Goal: Browse casually

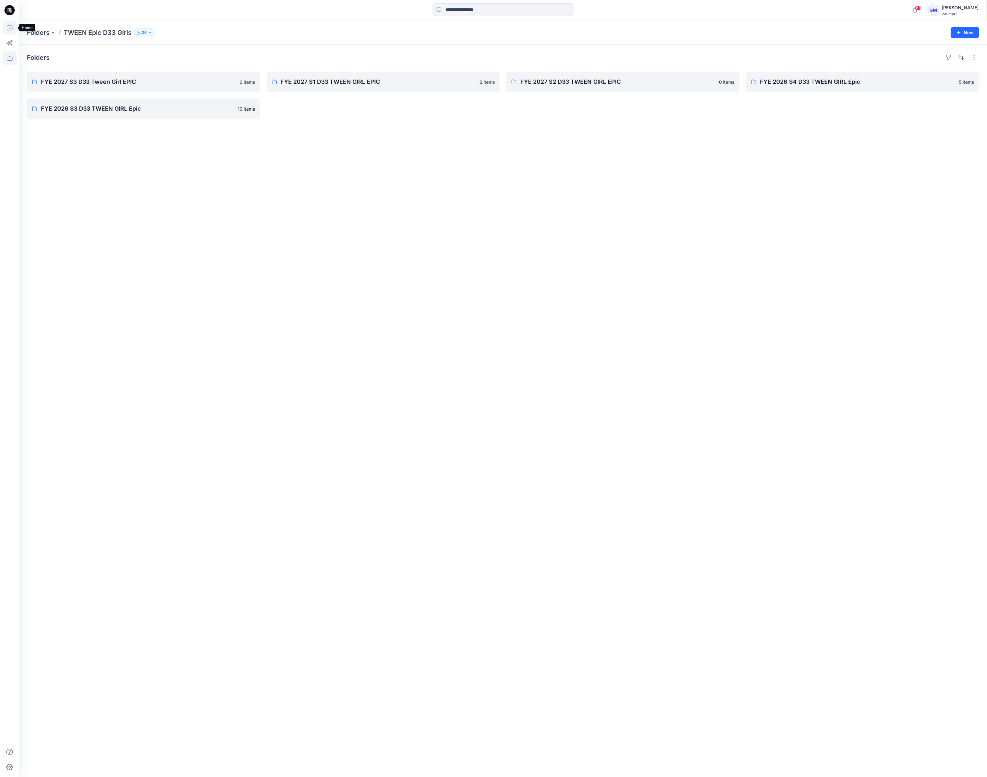
click at [9, 28] on icon at bounding box center [10, 27] width 14 height 14
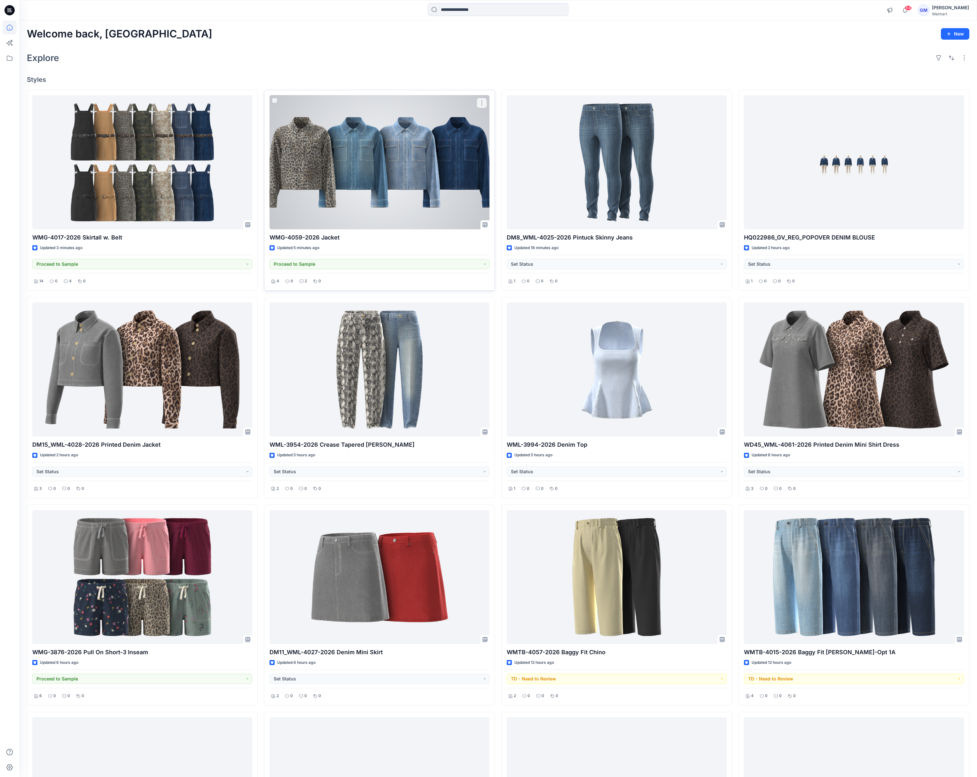
click at [457, 167] on div at bounding box center [380, 162] width 220 height 134
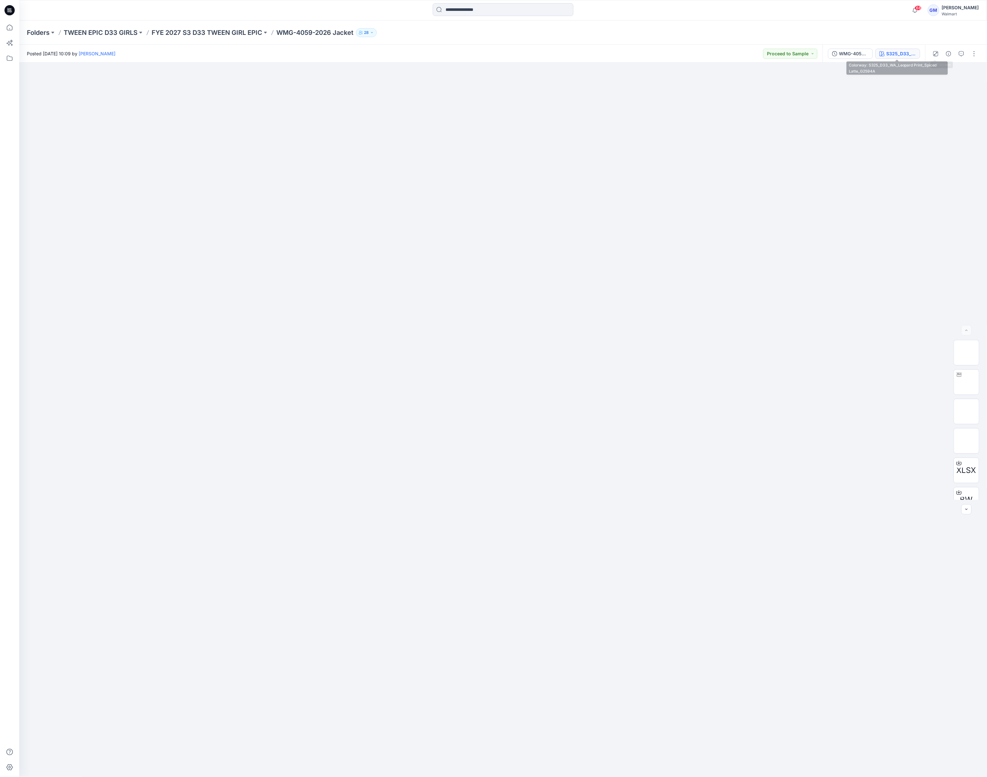
click at [840, 52] on div "S325_D33_WA_Leopard Print_Spiced Latte_G2594A" at bounding box center [900, 53] width 29 height 7
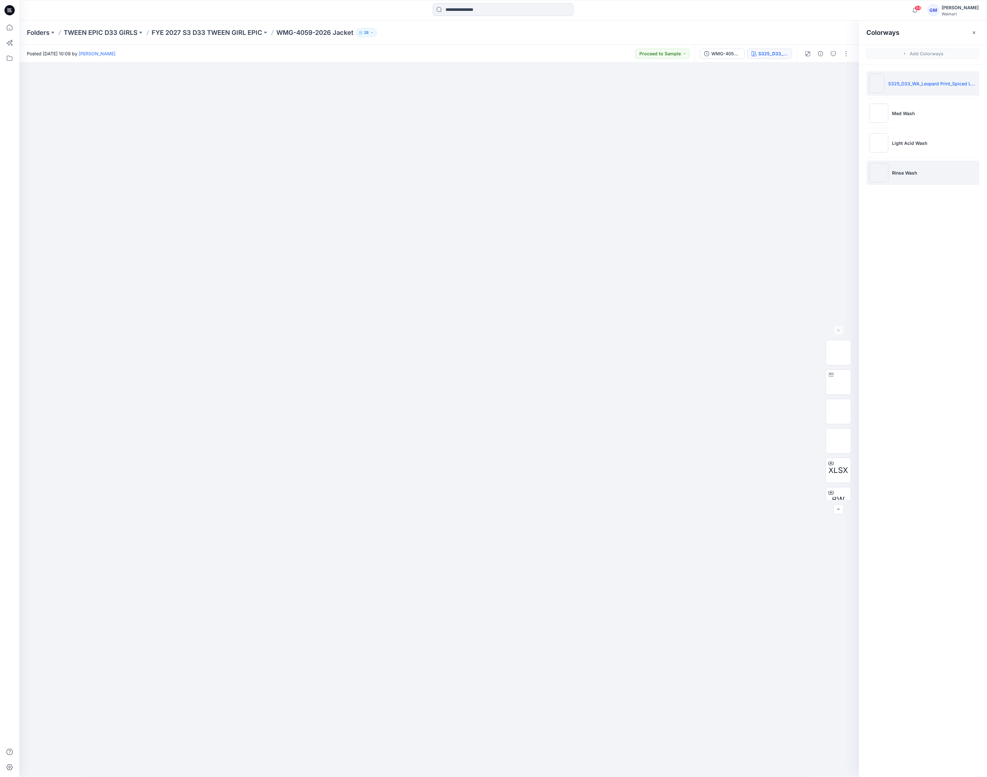
click at [840, 170] on li "Rinse Wash" at bounding box center [923, 173] width 113 height 24
click at [838, 382] on img at bounding box center [838, 382] width 0 height 0
click at [838, 412] on img at bounding box center [838, 412] width 0 height 0
click at [9, 28] on icon at bounding box center [10, 27] width 14 height 14
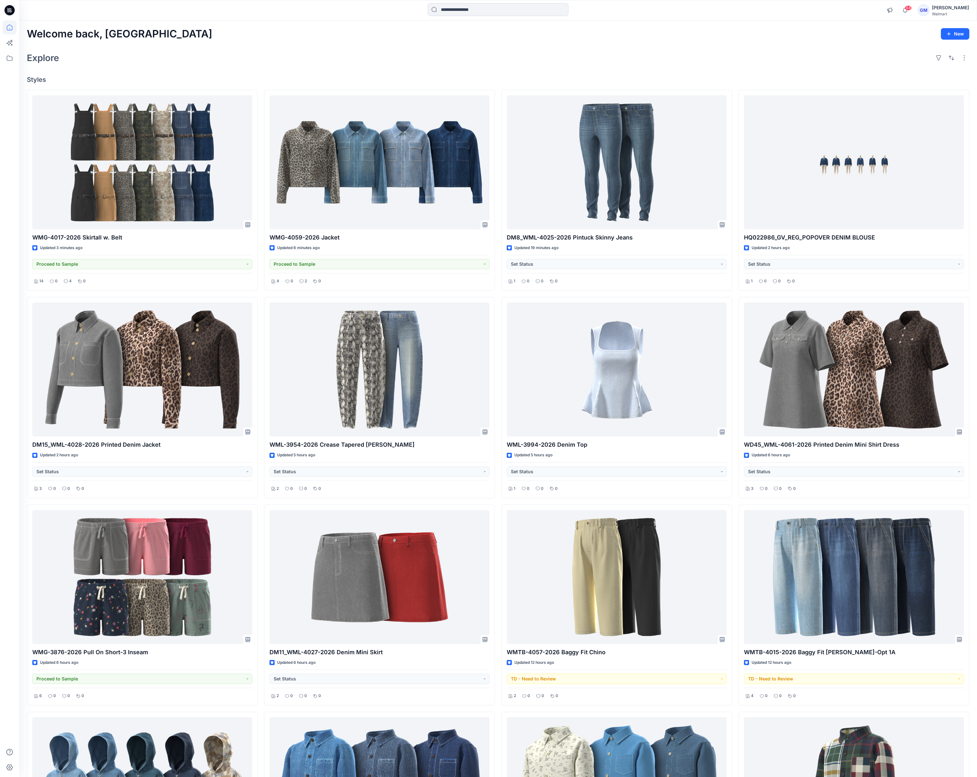
click at [458, 62] on div "Explore" at bounding box center [498, 57] width 943 height 15
click at [492, 65] on div "Explore" at bounding box center [498, 57] width 943 height 15
